Goal: Find contact information: Find contact information

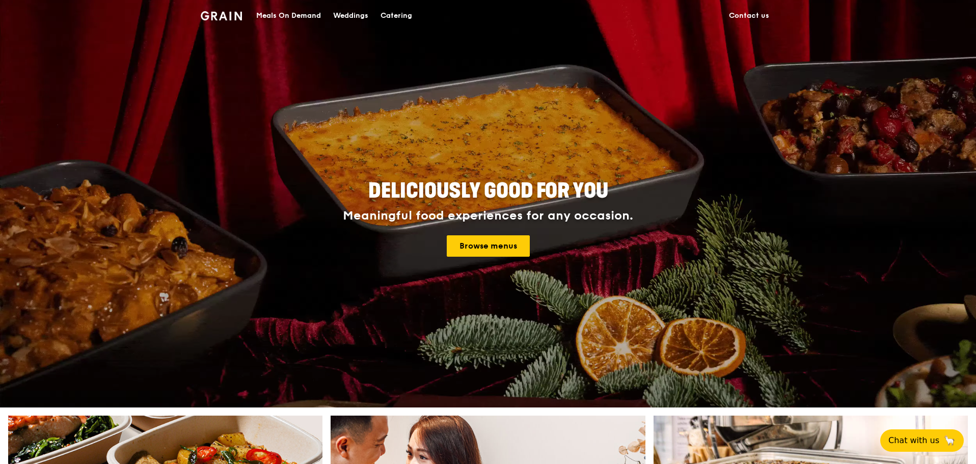
click at [734, 7] on link "Contact us" at bounding box center [749, 16] width 52 height 31
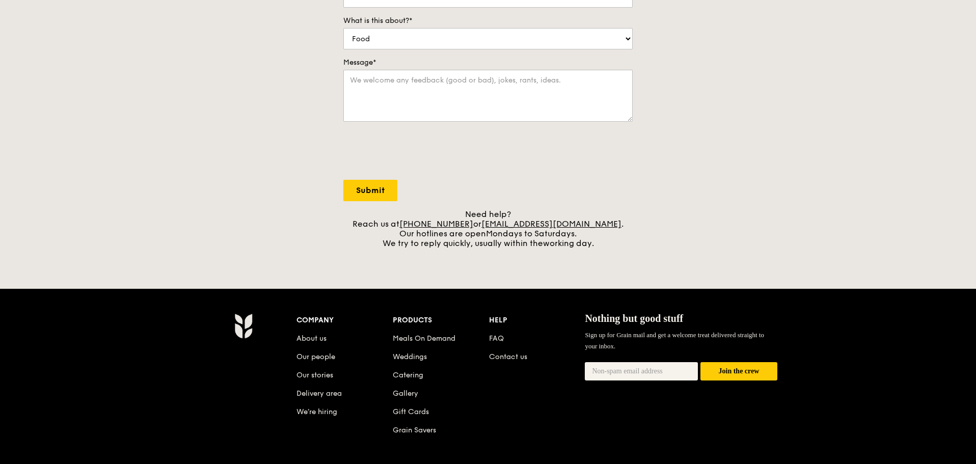
scroll to position [255, 0]
